Goal: Find contact information: Find contact information

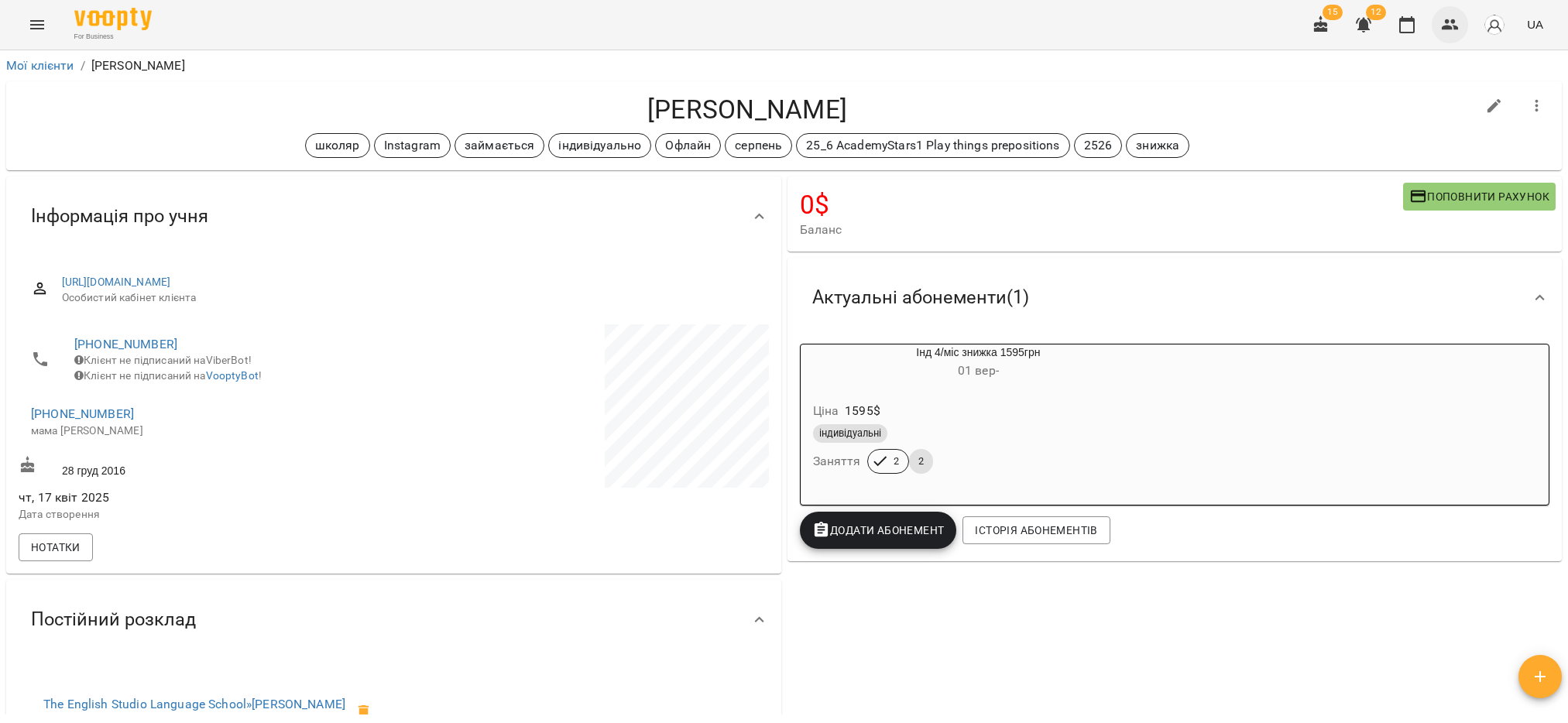
click at [1459, 24] on icon "button" at bounding box center [1450, 24] width 18 height 18
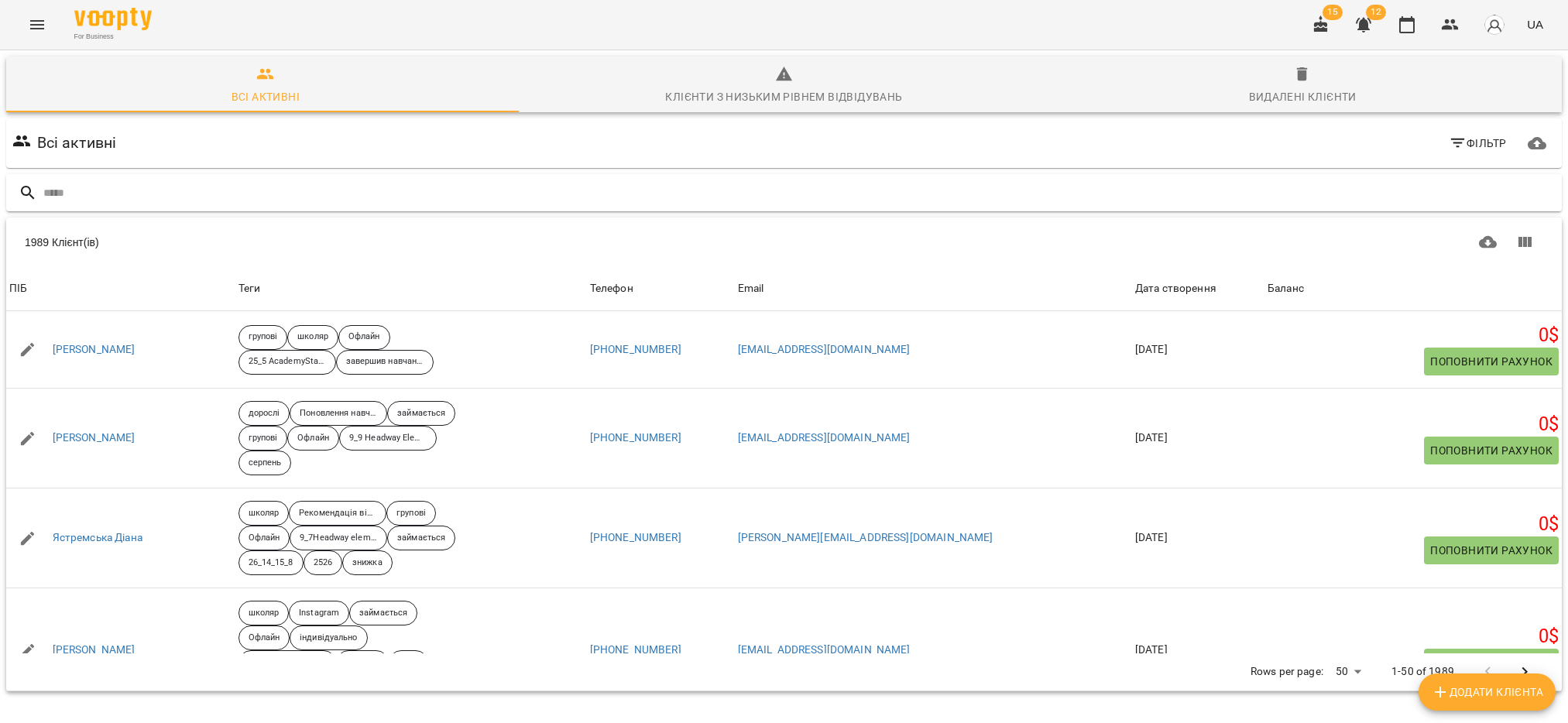
click at [104, 184] on input "text" at bounding box center [799, 193] width 1512 height 25
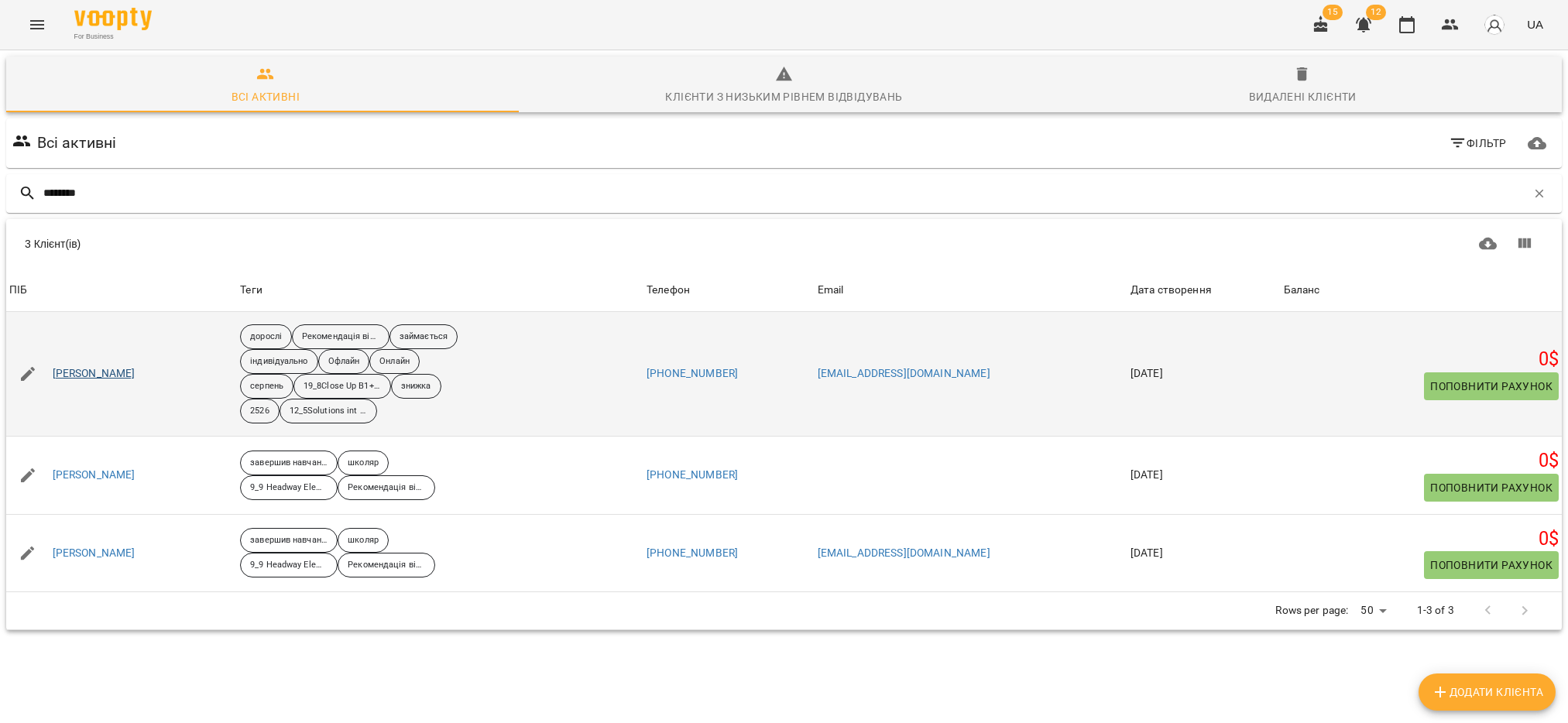
type input "********"
click at [119, 378] on link "[PERSON_NAME]" at bounding box center [94, 373] width 83 height 15
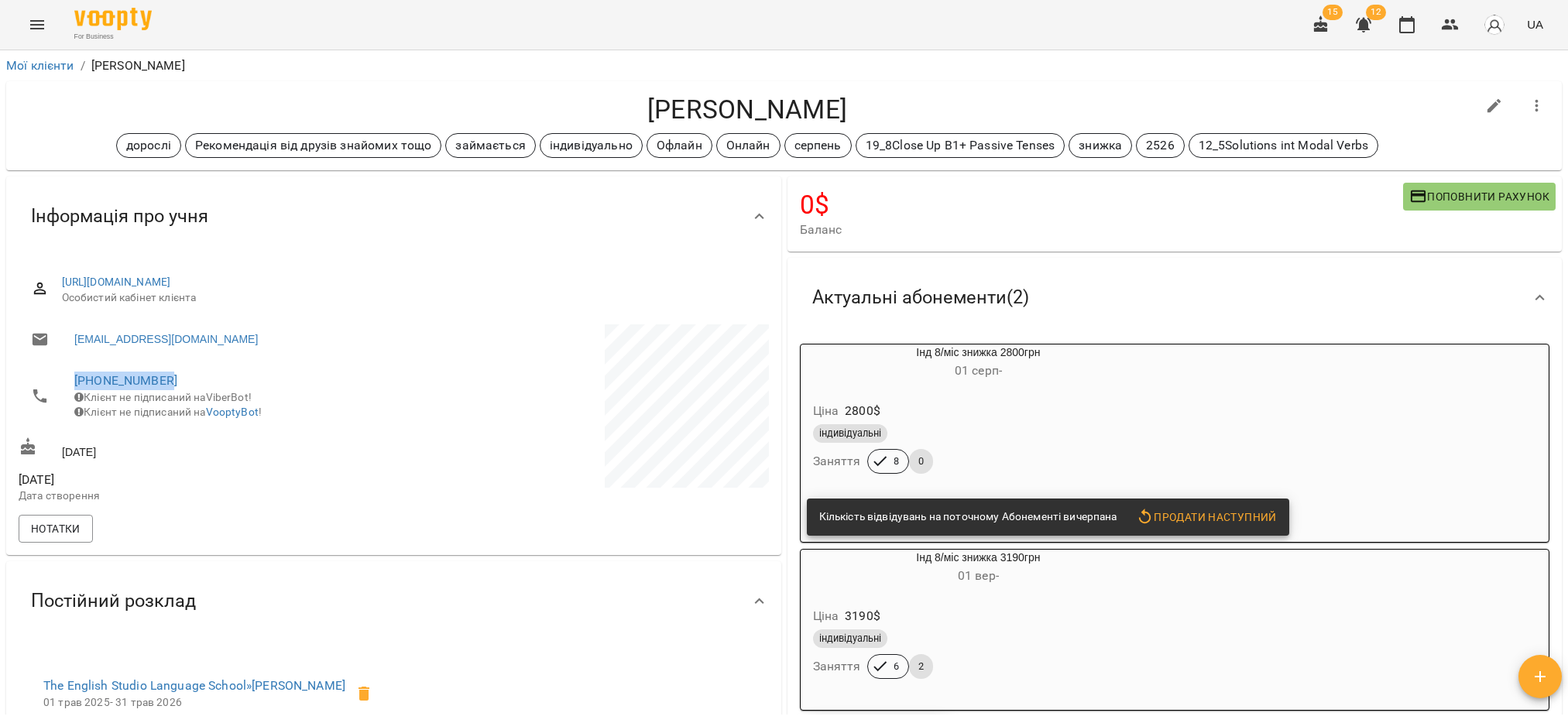
drag, startPoint x: 189, startPoint y: 379, endPoint x: 51, endPoint y: 378, distance: 138.0
click at [51, 378] on li "[PHONE_NUMBER] Клієнт не підписаний на ViberBot! Клієнт не підписаний на Voopty…" at bounding box center [204, 396] width 371 height 70
copy link "[PHONE_NUMBER]"
